Goal: Transaction & Acquisition: Subscribe to service/newsletter

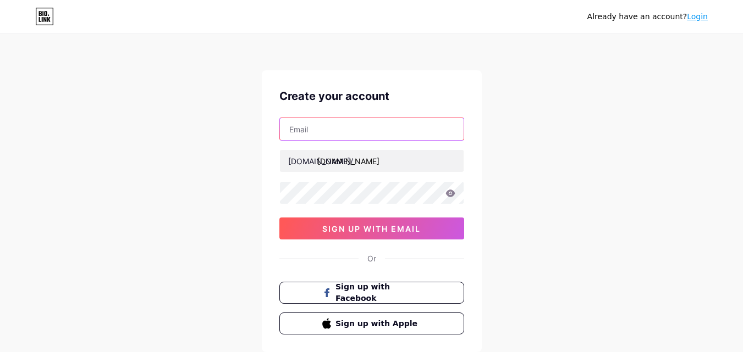
type input "cameci9326@cronack.com"
click at [328, 128] on input "text" at bounding box center [372, 129] width 184 height 22
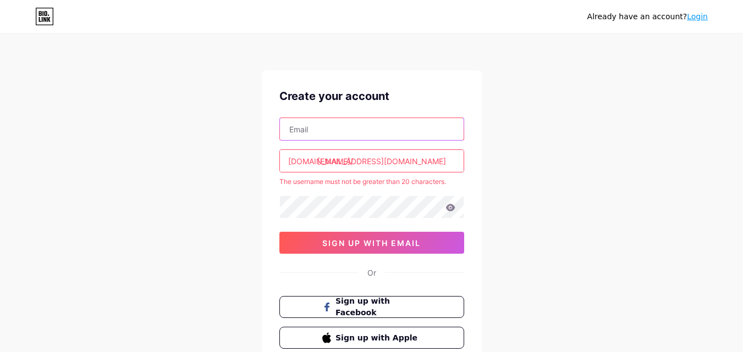
paste input "hatax63892@inupup.com"
type input "[EMAIL_ADDRESS][DOMAIN_NAME]"
click at [347, 157] on input "cameci9326@cronack.com" at bounding box center [372, 161] width 184 height 22
paste input "hatax63892inupup"
type input "[EMAIL_ADDRESS][DOMAIN_NAME]"
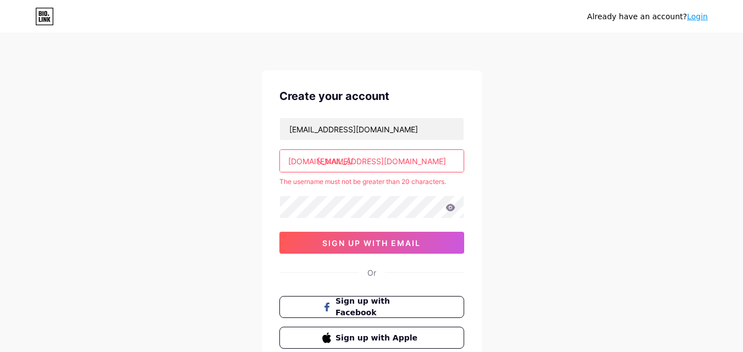
drag, startPoint x: 318, startPoint y: 162, endPoint x: 416, endPoint y: 172, distance: 98.3
click at [416, 172] on div "[EMAIL_ADDRESS][DOMAIN_NAME]" at bounding box center [371, 161] width 185 height 23
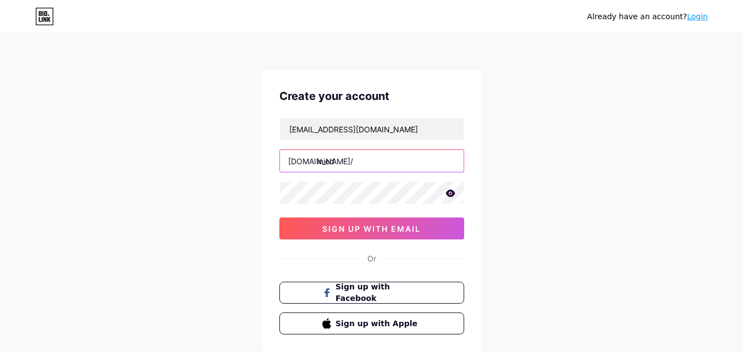
type input "inied"
click at [451, 195] on icon at bounding box center [449, 193] width 9 height 7
click at [321, 234] on button "sign up with email" at bounding box center [371, 229] width 185 height 22
click at [298, 234] on button "sign up with email" at bounding box center [371, 229] width 185 height 22
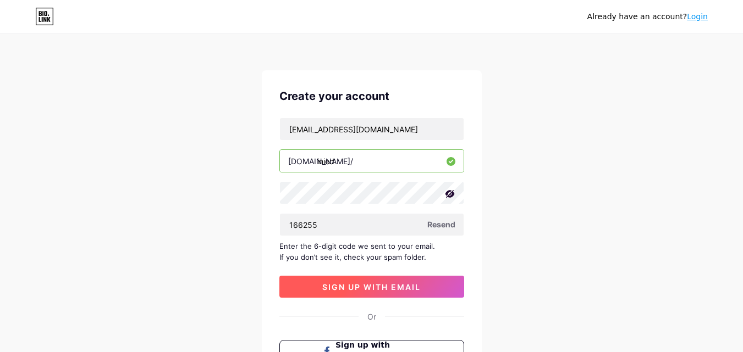
click at [381, 280] on button "sign up with email" at bounding box center [371, 287] width 185 height 22
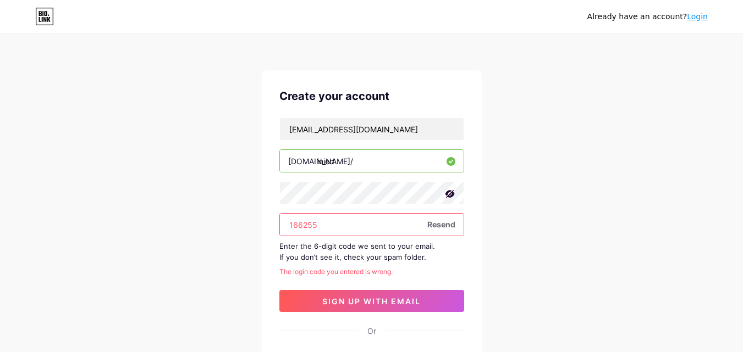
click at [334, 219] on input "166255" at bounding box center [372, 225] width 184 height 22
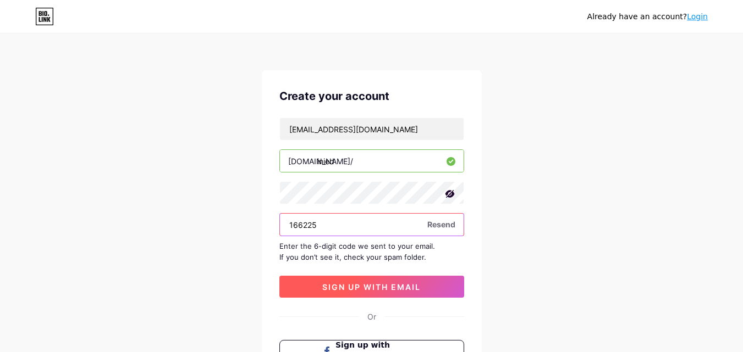
type input "166225"
click at [334, 280] on button "sign up with email" at bounding box center [371, 287] width 185 height 22
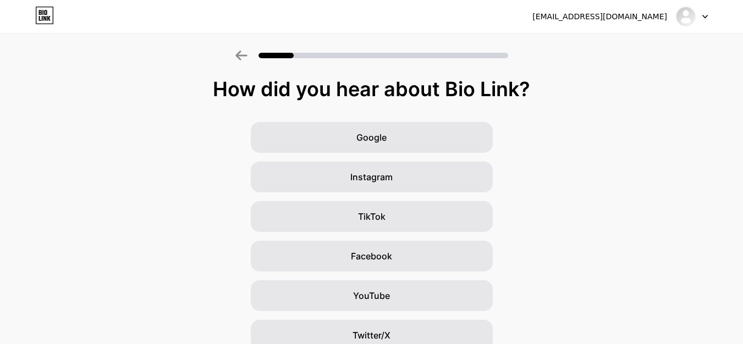
scroll to position [130, 0]
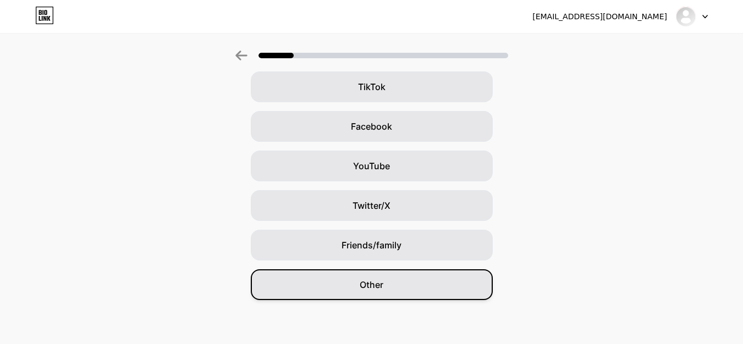
click at [374, 300] on div "Other" at bounding box center [372, 284] width 242 height 31
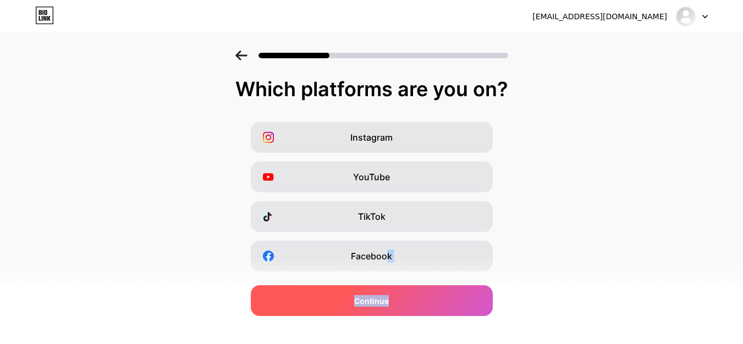
drag, startPoint x: 393, startPoint y: 268, endPoint x: 388, endPoint y: 291, distance: 23.7
click at [388, 291] on div "Which platforms are you on? Instagram YouTube TikTok Facebook Twitter/X Buy Me …" at bounding box center [371, 254] width 743 height 352
click at [388, 291] on div "Continue" at bounding box center [372, 300] width 242 height 31
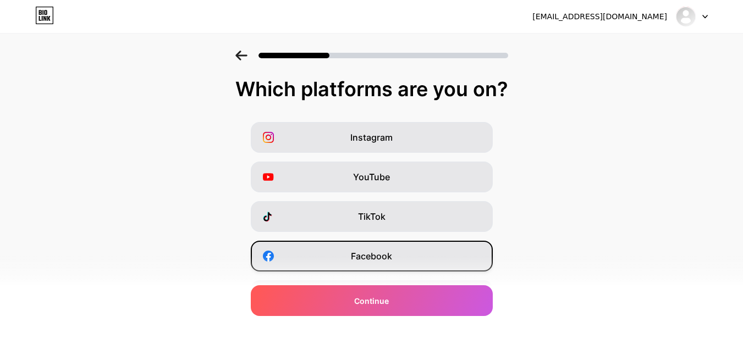
click at [370, 251] on span "Facebook" at bounding box center [371, 256] width 41 height 13
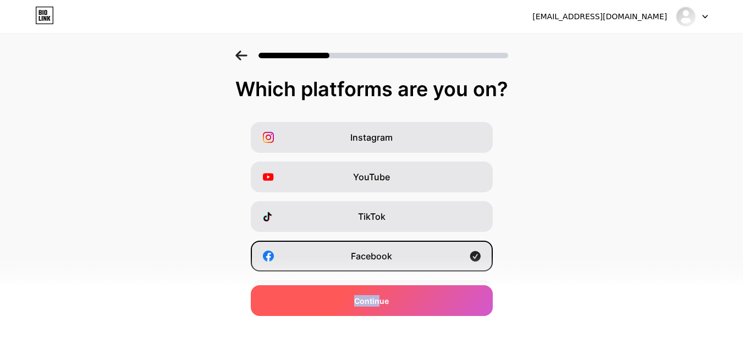
drag, startPoint x: 384, startPoint y: 334, endPoint x: 381, endPoint y: 302, distance: 32.1
click at [381, 302] on div "Which platforms are you on? Instagram YouTube TikTok Facebook Twitter/X Buy Me …" at bounding box center [371, 254] width 743 height 352
click at [381, 302] on span "Continue" at bounding box center [371, 301] width 35 height 12
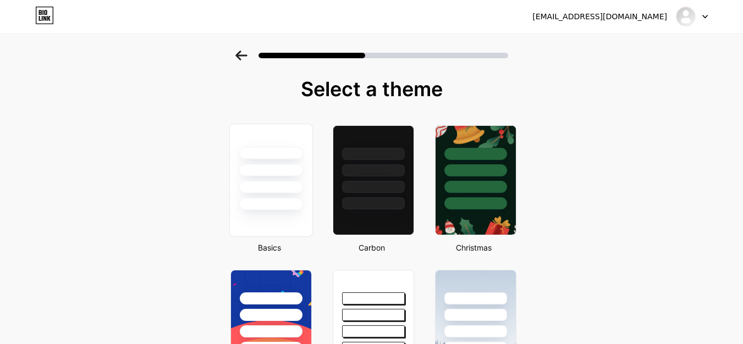
click at [278, 169] on div at bounding box center [271, 170] width 64 height 13
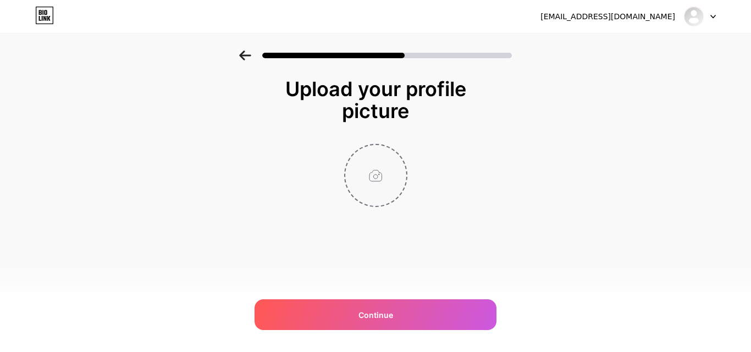
click at [373, 174] on input "file" at bounding box center [375, 175] width 61 height 61
type input "C:\fakepath\Xfinity update.png"
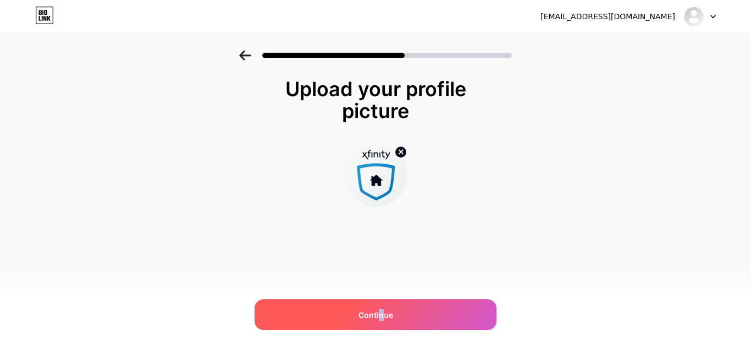
drag, startPoint x: 384, startPoint y: 322, endPoint x: 379, endPoint y: 317, distance: 6.6
click at [379, 317] on div "Continue" at bounding box center [376, 315] width 242 height 31
click at [379, 317] on span at bounding box center [375, 315] width 12 height 12
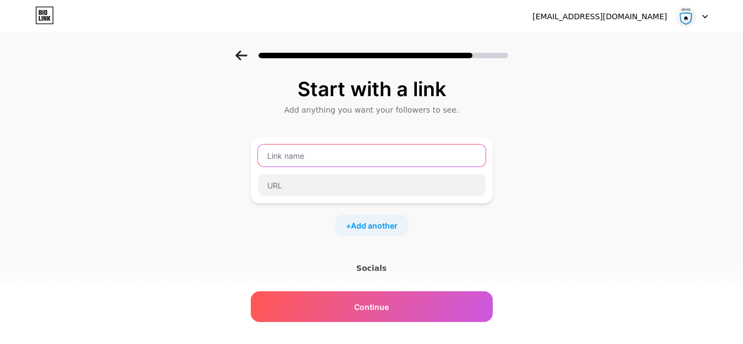
click at [351, 163] on input "text" at bounding box center [372, 156] width 228 height 22
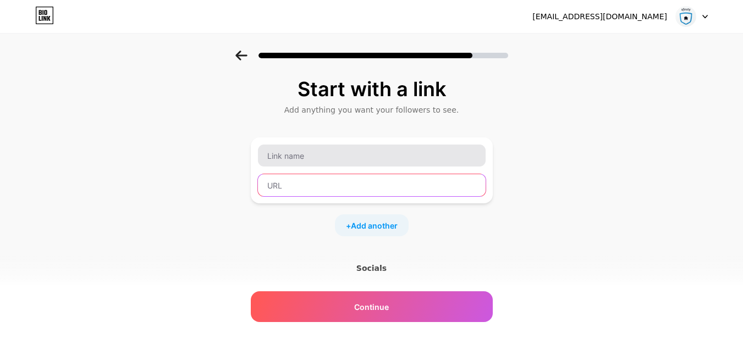
type input "P"
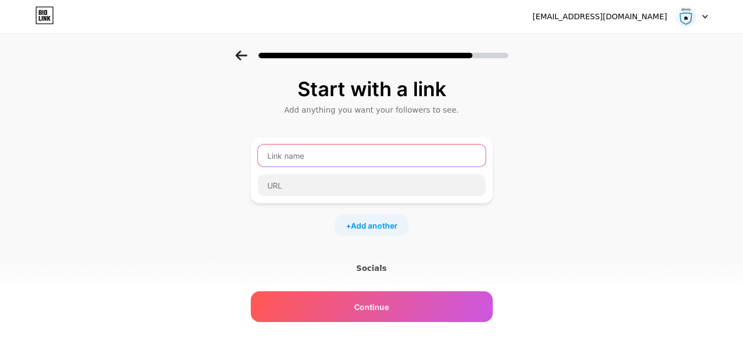
click at [351, 163] on input "text" at bounding box center [372, 156] width 228 height 22
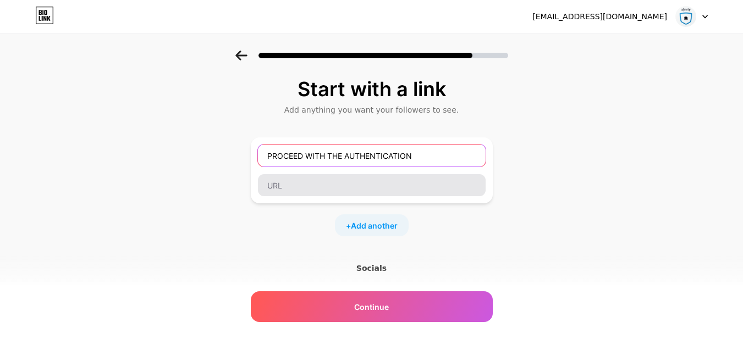
type input "PROCEED WITH THE AUTHENTICATION"
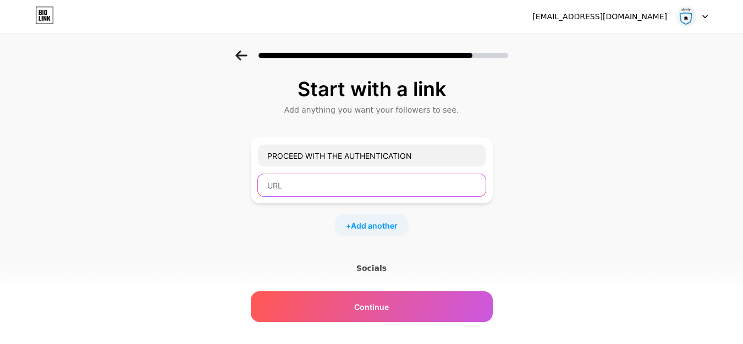
click at [346, 189] on input "text" at bounding box center [372, 185] width 228 height 22
paste input "[URL][DOMAIN_NAME]"
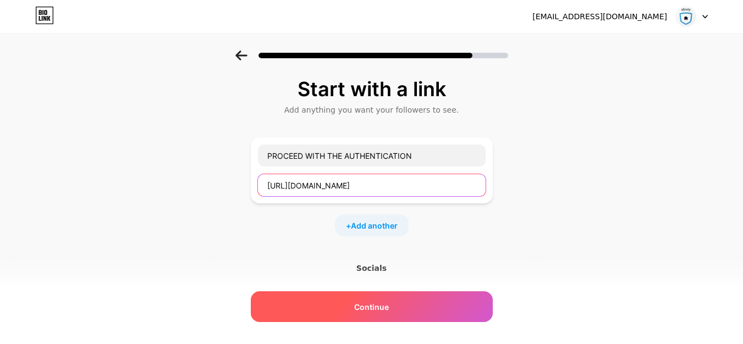
type input "[URL][DOMAIN_NAME]"
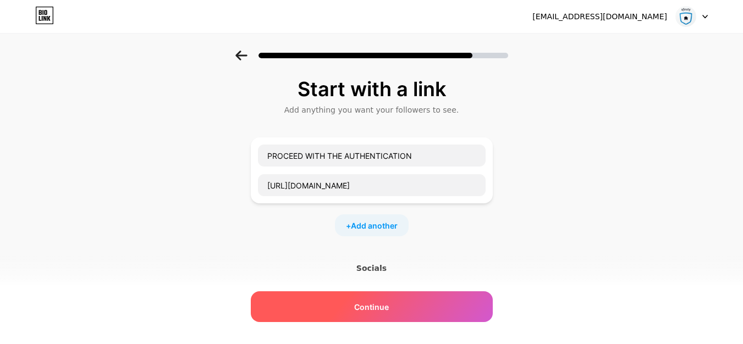
click at [381, 302] on span "Continue" at bounding box center [371, 307] width 35 height 12
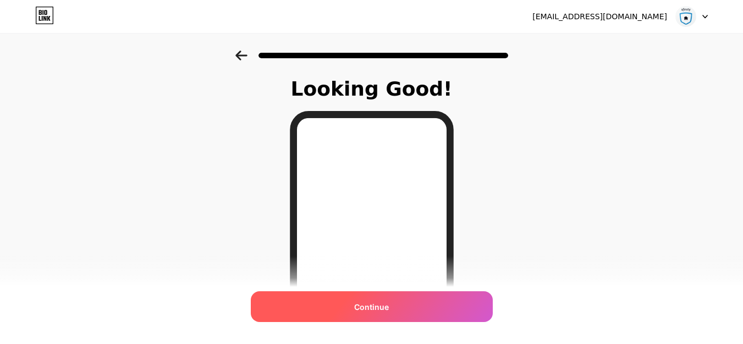
click at [366, 309] on span "Continue" at bounding box center [371, 307] width 35 height 12
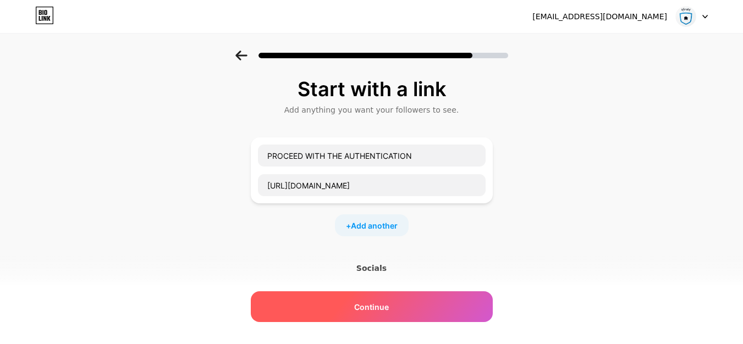
click at [389, 309] on span "Continue" at bounding box center [371, 307] width 35 height 12
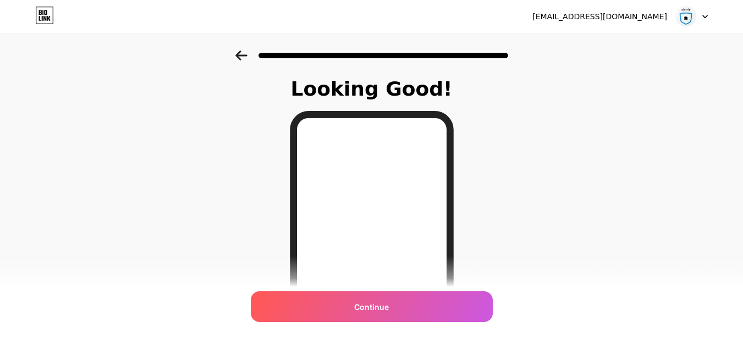
click at [346, 305] on div "Continue" at bounding box center [372, 306] width 242 height 31
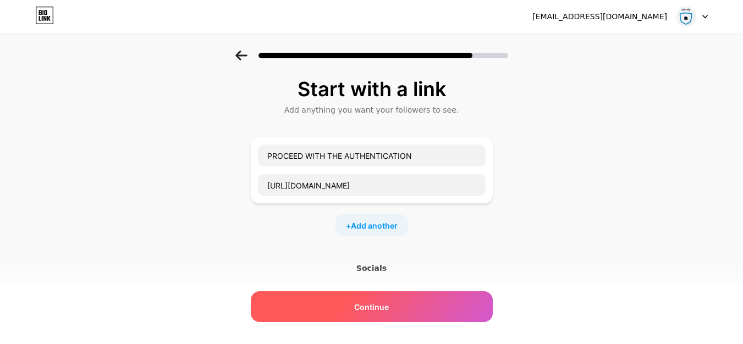
click at [393, 302] on div "Continue" at bounding box center [372, 306] width 242 height 31
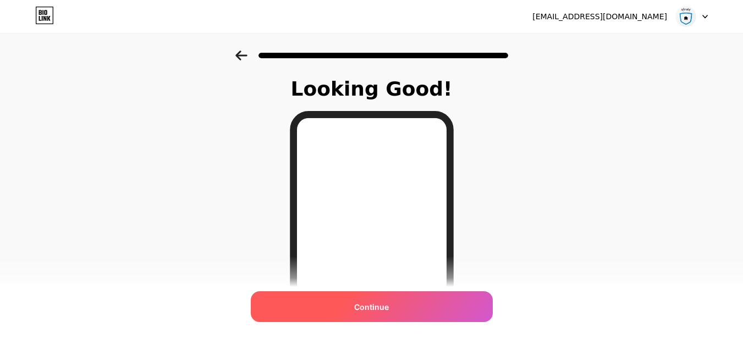
click at [375, 305] on span "Continue" at bounding box center [371, 307] width 35 height 12
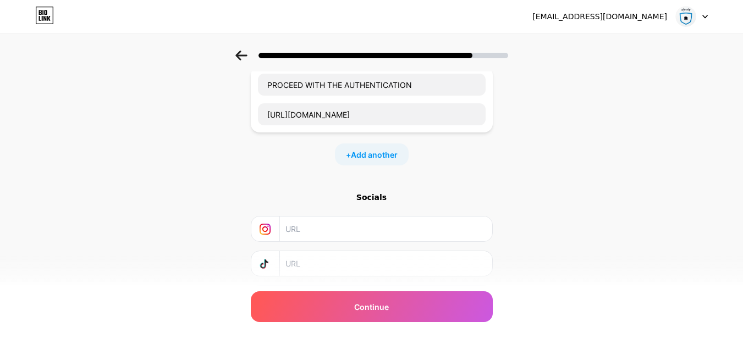
scroll to position [137, 0]
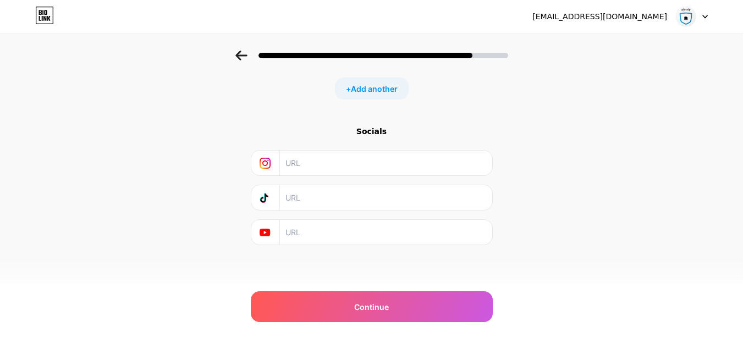
click at [321, 236] on input "text" at bounding box center [385, 232] width 200 height 25
paste input "[URL][DOMAIN_NAME]"
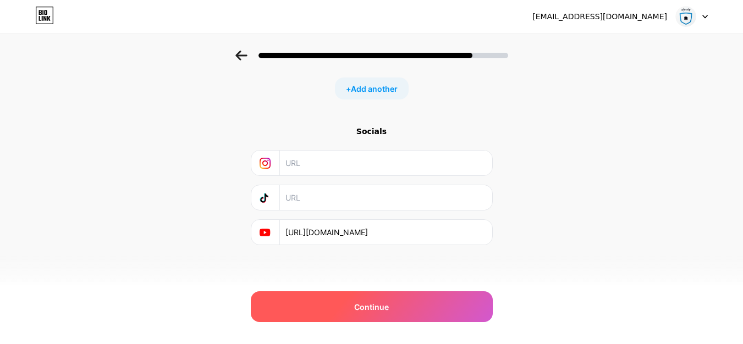
type input "[URL][DOMAIN_NAME]"
click at [341, 299] on div "Continue" at bounding box center [372, 306] width 242 height 31
click at [374, 306] on span "Continue" at bounding box center [371, 307] width 35 height 12
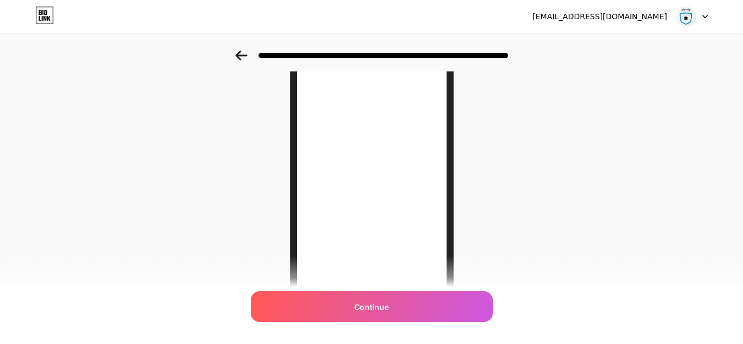
scroll to position [0, 0]
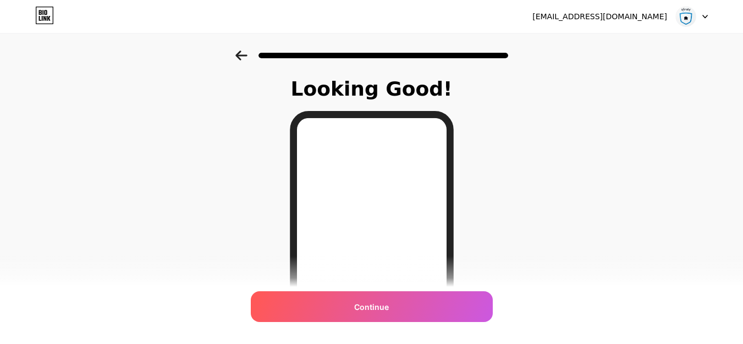
click at [374, 306] on span "Continue" at bounding box center [371, 307] width 35 height 12
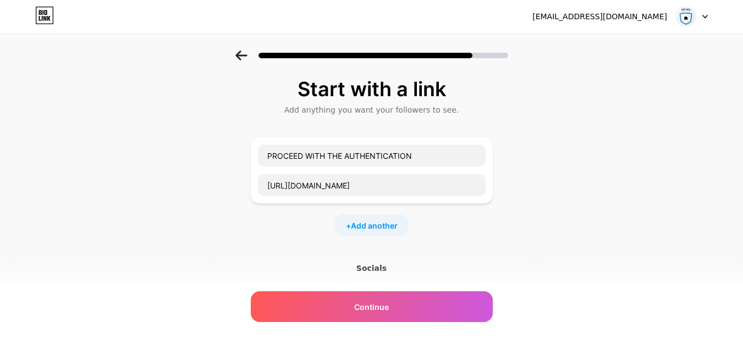
click at [684, 20] on img at bounding box center [685, 16] width 21 height 21
drag, startPoint x: 384, startPoint y: 59, endPoint x: 457, endPoint y: 60, distance: 73.1
click at [457, 60] on div at bounding box center [371, 52] width 743 height 38
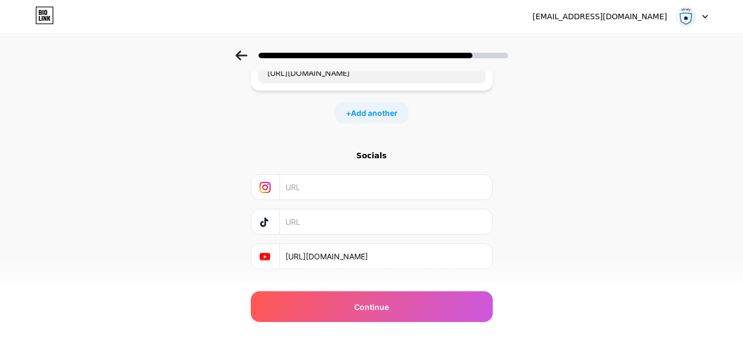
scroll to position [137, 0]
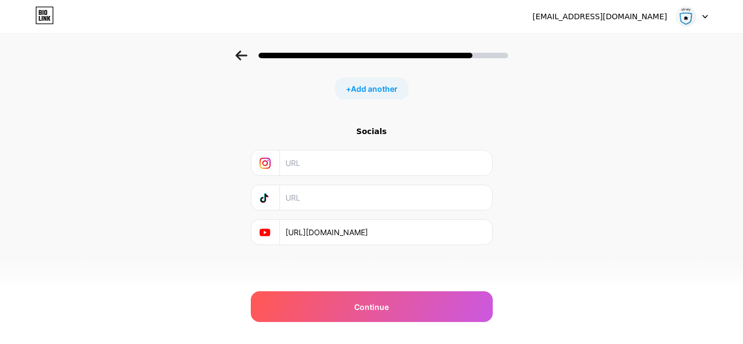
click at [474, 229] on input "[URL][DOMAIN_NAME]" at bounding box center [385, 232] width 200 height 25
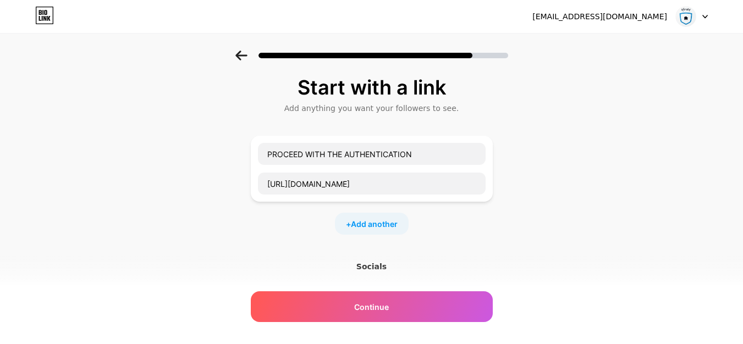
scroll to position [0, 0]
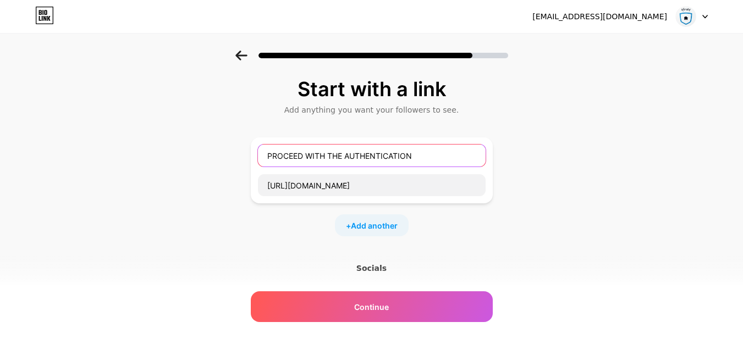
click at [427, 158] on input "PROCEED WITH THE AUTHENTICATION" at bounding box center [372, 156] width 228 height 22
click at [370, 225] on span "Add another" at bounding box center [374, 226] width 47 height 12
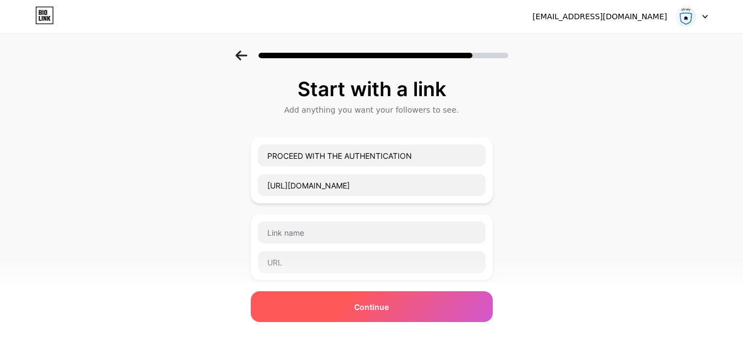
click at [396, 303] on div "Continue" at bounding box center [372, 306] width 242 height 31
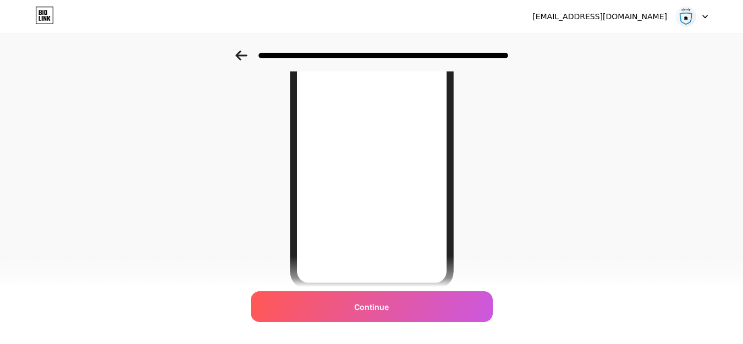
scroll to position [208, 0]
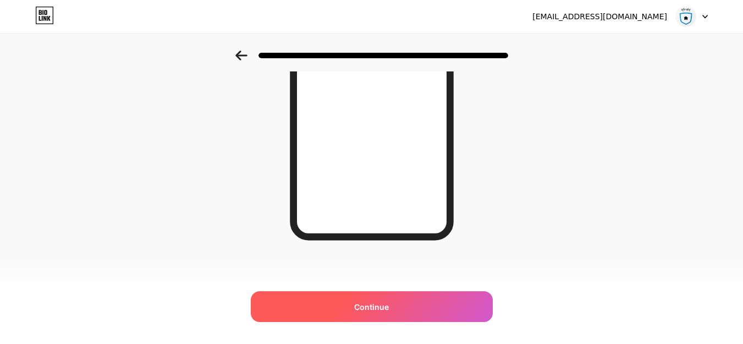
click at [432, 305] on div "Continue" at bounding box center [372, 306] width 242 height 31
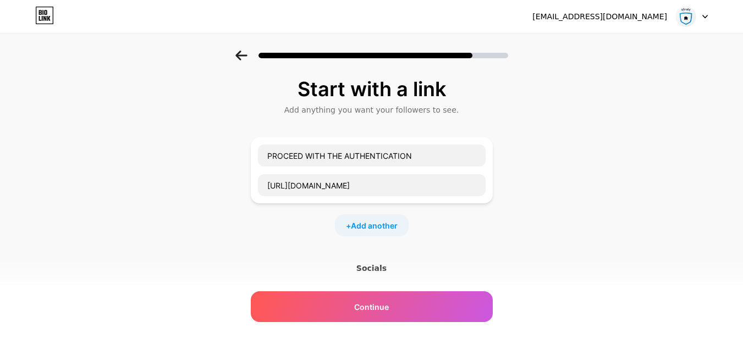
click at [244, 57] on icon at bounding box center [241, 56] width 12 height 10
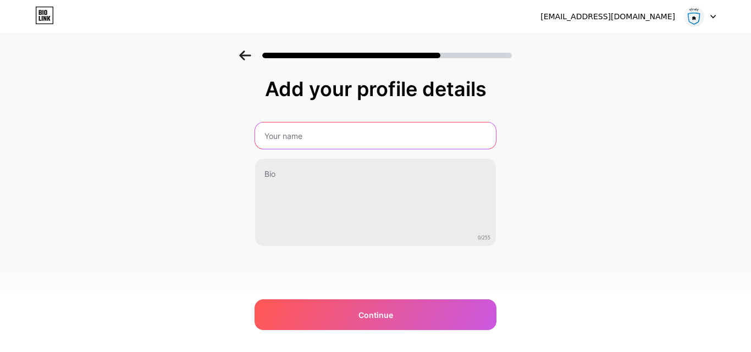
click at [333, 142] on input "text" at bounding box center [375, 136] width 241 height 26
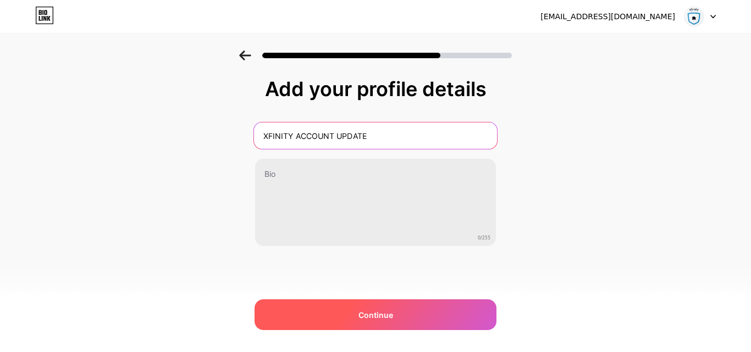
type input "XFINITY ACCOUNT UPDATE"
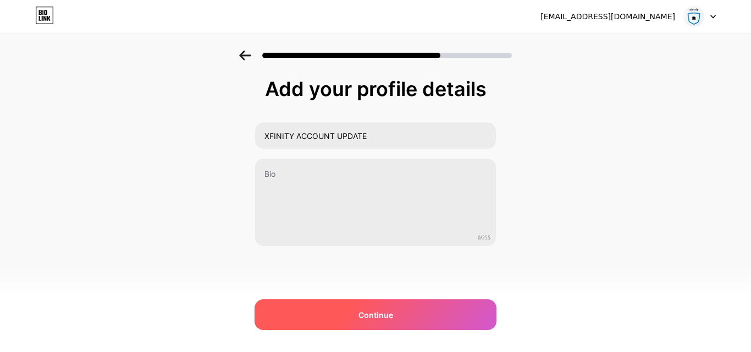
click at [357, 302] on div "Continue" at bounding box center [376, 315] width 242 height 31
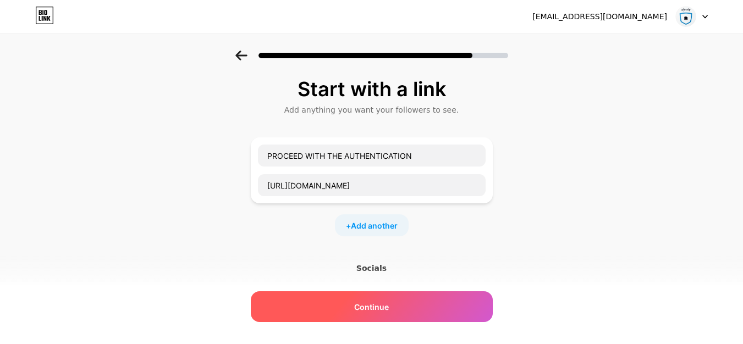
click at [380, 310] on span "Continue" at bounding box center [371, 307] width 35 height 12
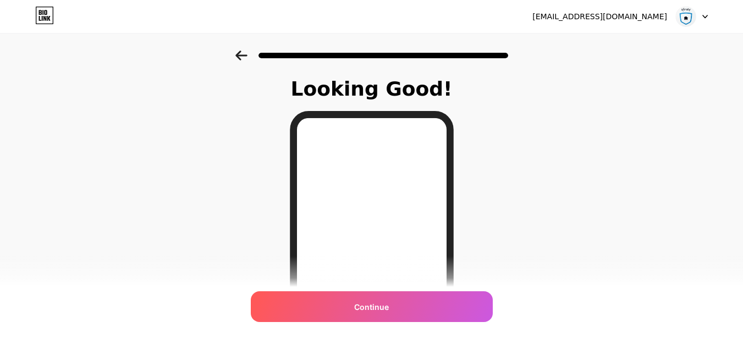
click at [380, 310] on span "Continue" at bounding box center [371, 307] width 35 height 12
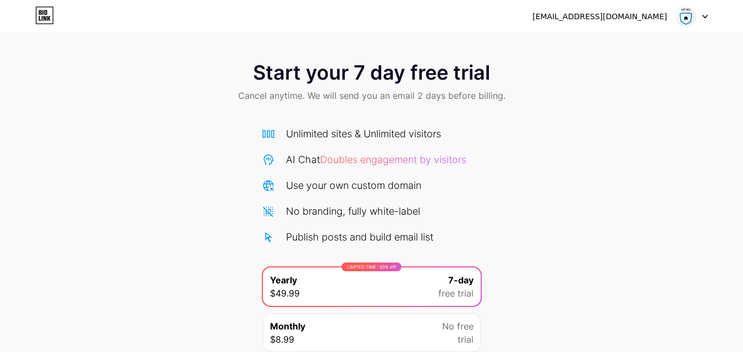
click at [743, 147] on html "[EMAIL_ADDRESS][DOMAIN_NAME] Logout Link Copied Start your 7 day free trial Can…" at bounding box center [371, 221] width 743 height 443
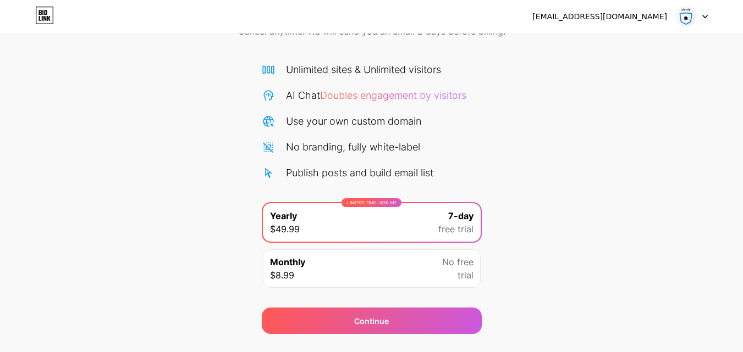
scroll to position [90, 0]
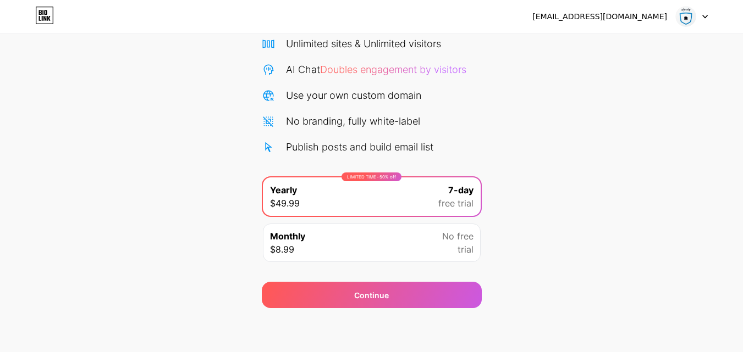
click at [417, 252] on div "Monthly $8.99 No free trial" at bounding box center [372, 243] width 218 height 38
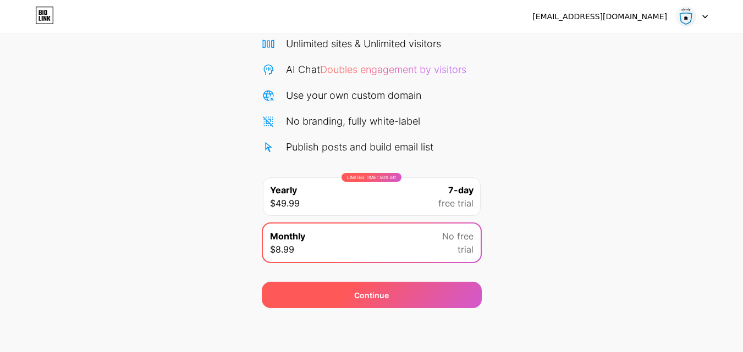
click at [421, 298] on div "Continue" at bounding box center [372, 295] width 220 height 26
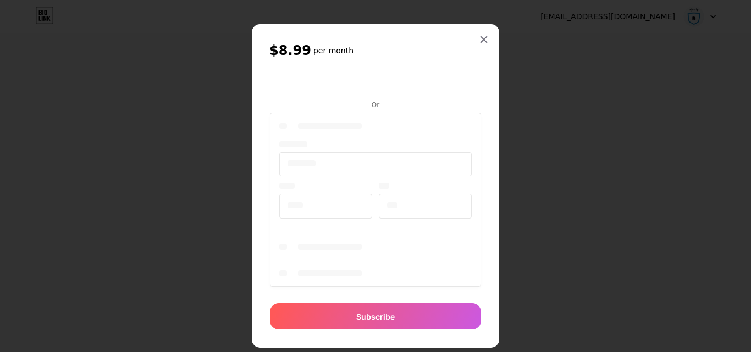
click at [482, 120] on div "$8.99 per month Or Subscribe" at bounding box center [375, 186] width 247 height 324
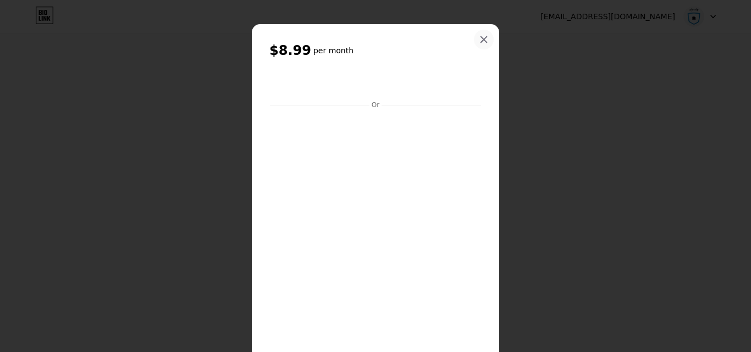
click at [478, 45] on div at bounding box center [484, 40] width 20 height 20
